Goal: Find specific page/section: Find specific page/section

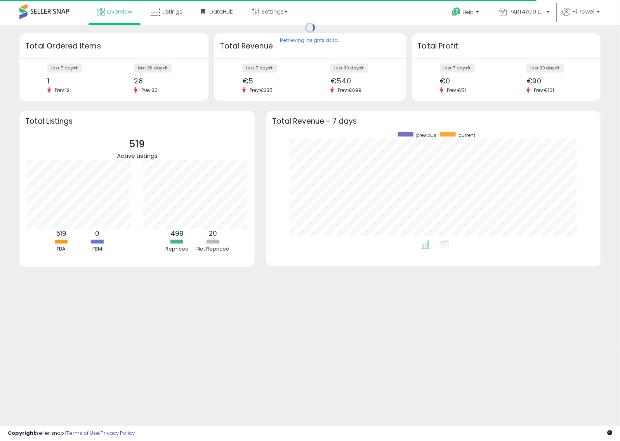
scroll to position [108, 319]
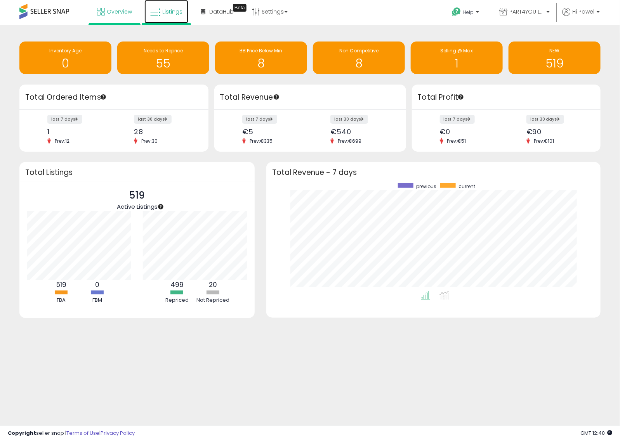
click at [172, 12] on span "Listings" at bounding box center [172, 12] width 20 height 8
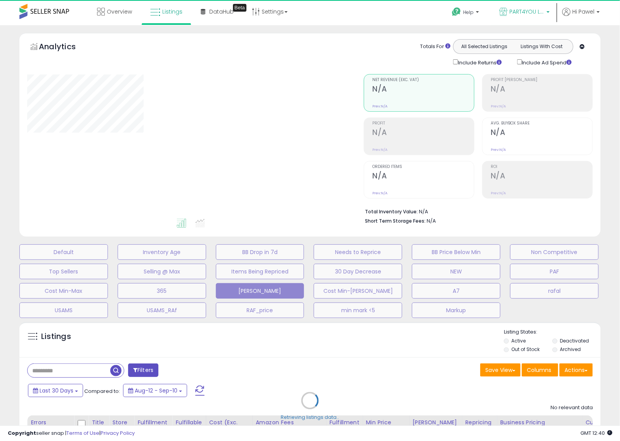
click at [538, 12] on span "PART4YOU LTD NL" at bounding box center [526, 12] width 35 height 8
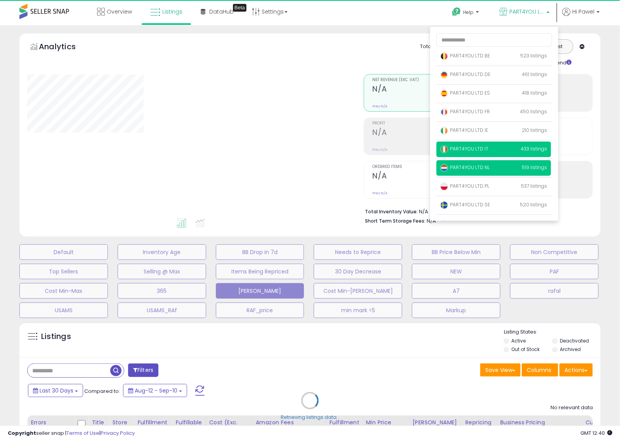
click at [486, 152] on p "PART4YOU LTD IT 433 listings" at bounding box center [493, 150] width 114 height 16
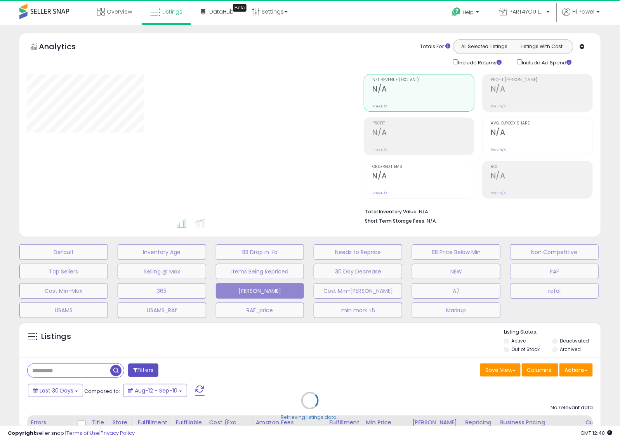
click at [73, 369] on div "Retrieving listings data.." at bounding box center [310, 406] width 593 height 177
click at [77, 371] on div "Retrieving listings data.." at bounding box center [310, 406] width 593 height 177
select select "**"
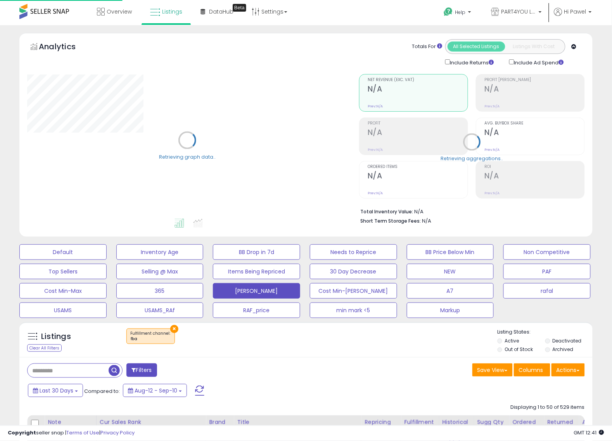
click at [87, 374] on input "text" at bounding box center [68, 371] width 81 height 14
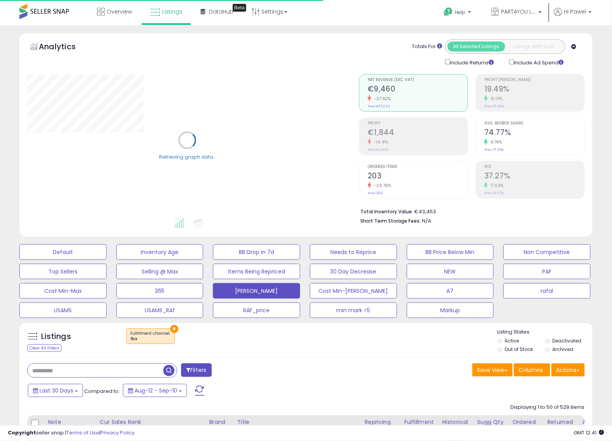
paste input "*******"
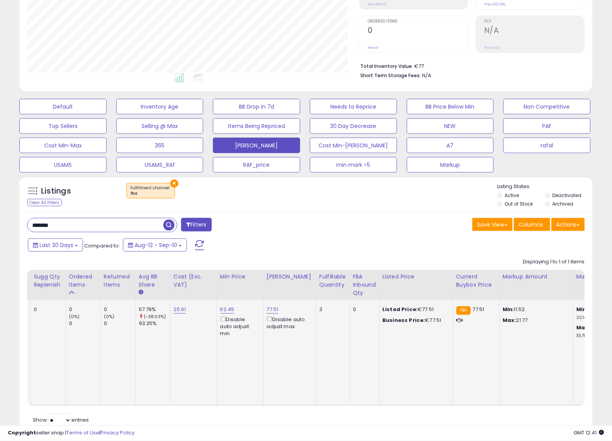
drag, startPoint x: 416, startPoint y: 323, endPoint x: 358, endPoint y: 316, distance: 58.3
click at [383, 316] on div "Listed Price: €77.51 Business Price: €77.51" at bounding box center [415, 316] width 64 height 18
click at [382, 347] on td "Listed Price: €77.51 Business Price: €77.51" at bounding box center [417, 353] width 74 height 105
click at [101, 349] on td "0 (0%) 0" at bounding box center [118, 353] width 35 height 105
drag, startPoint x: 80, startPoint y: 224, endPoint x: -27, endPoint y: 225, distance: 107.1
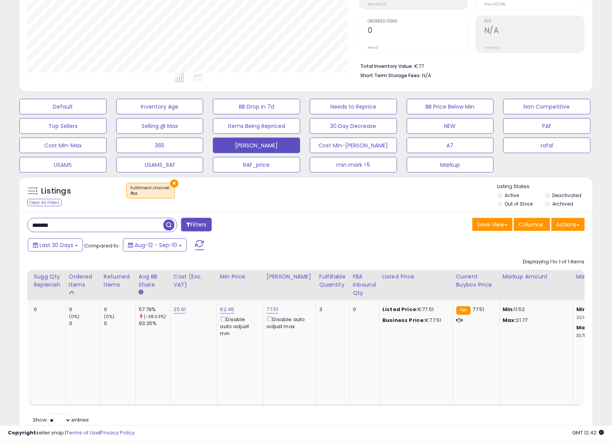
click at [0, 225] on html "Unable to login Retrieving listings data.. has not yet accepted the Terms of Us…" at bounding box center [306, 74] width 612 height 441
paste input "*"
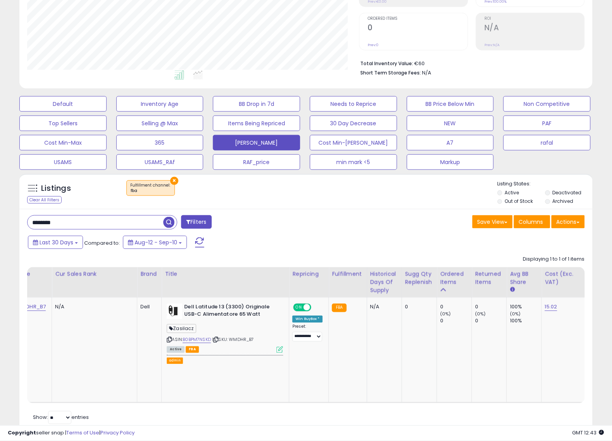
scroll to position [0, 78]
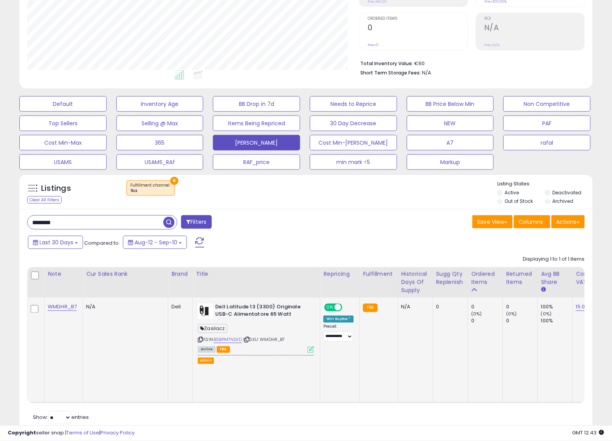
click at [250, 340] on icon at bounding box center [247, 340] width 5 height 4
drag, startPoint x: 87, startPoint y: 224, endPoint x: -7, endPoint y: 222, distance: 93.2
click at [0, 222] on html "Unable to login Retrieving listings data.. has not yet accepted the Terms of Us…" at bounding box center [306, 72] width 612 height 441
paste input "******"
type input "**********"
